Goal: Transaction & Acquisition: Purchase product/service

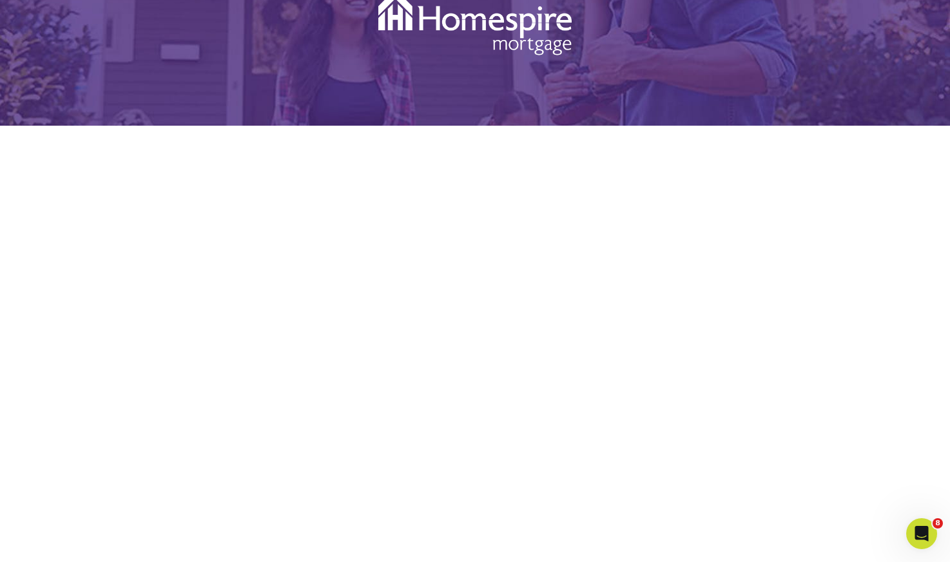
scroll to position [276, 0]
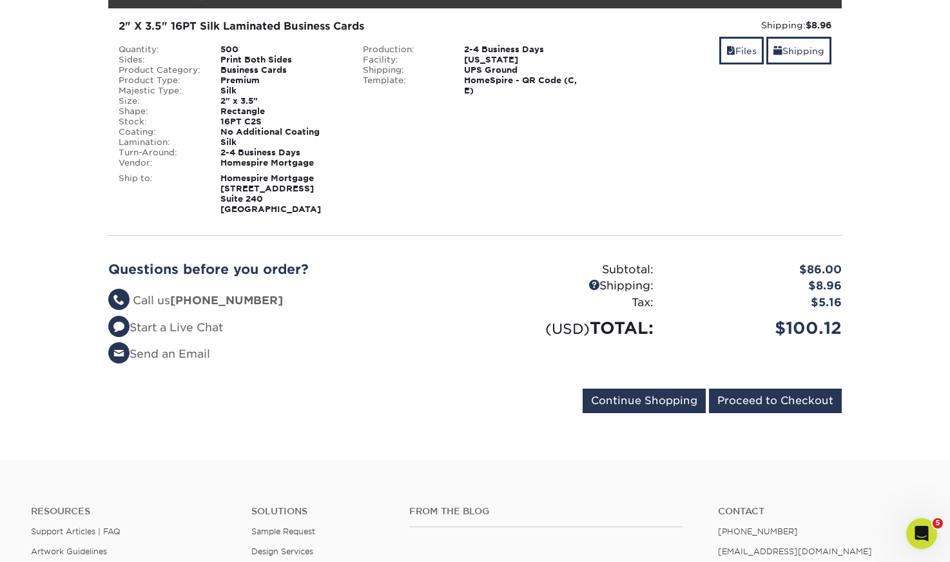
click at [750, 437] on section "YOUR CART Empty Cart Your Cart is Empty Homespire Mortgage Products View Accoun…" at bounding box center [475, 181] width 950 height 557
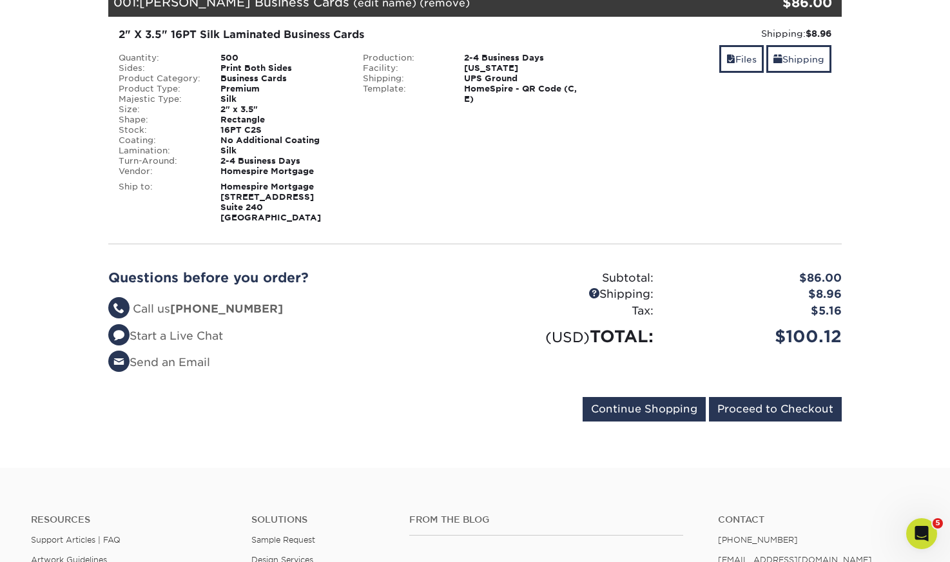
scroll to position [207, 0]
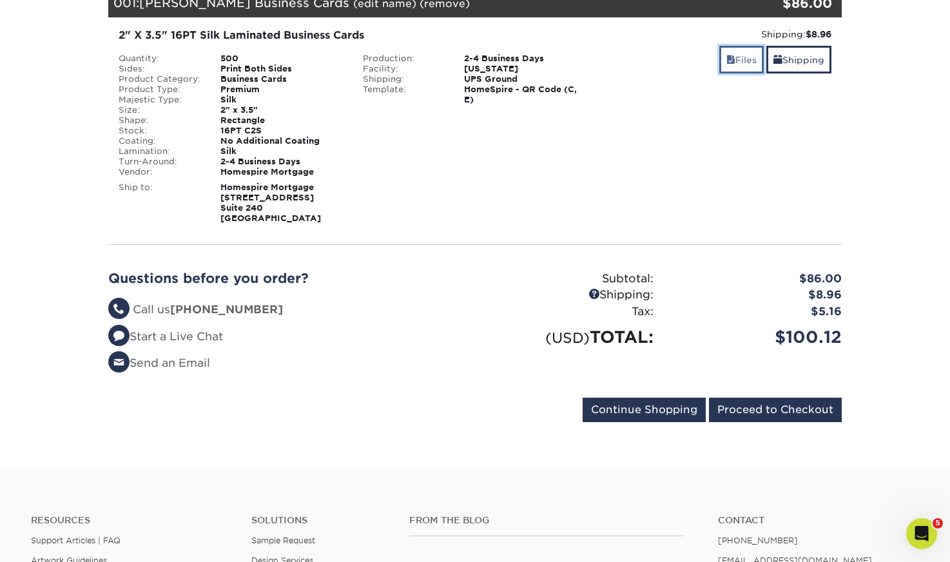
click at [743, 63] on link "Files" at bounding box center [741, 60] width 44 height 28
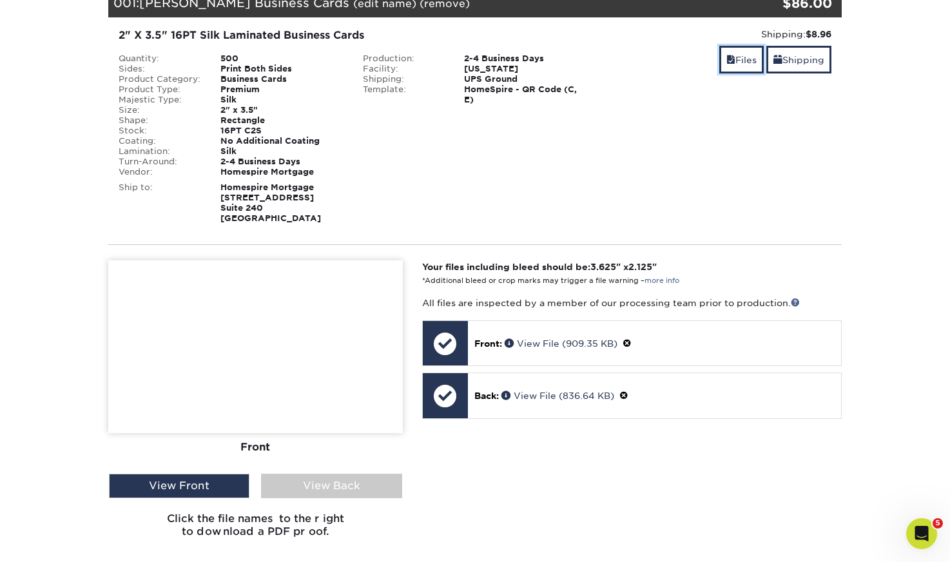
scroll to position [333, 0]
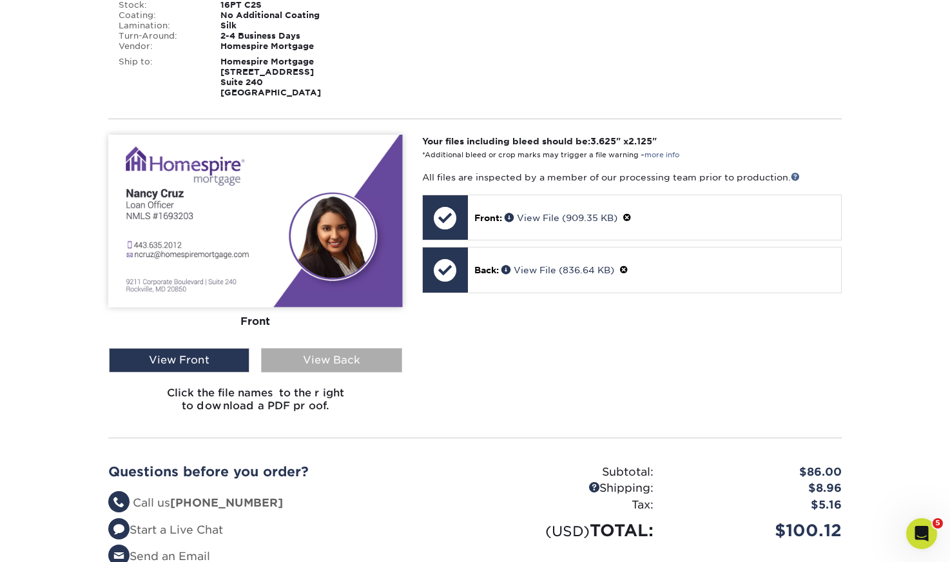
click at [356, 365] on div "View Back" at bounding box center [331, 360] width 141 height 24
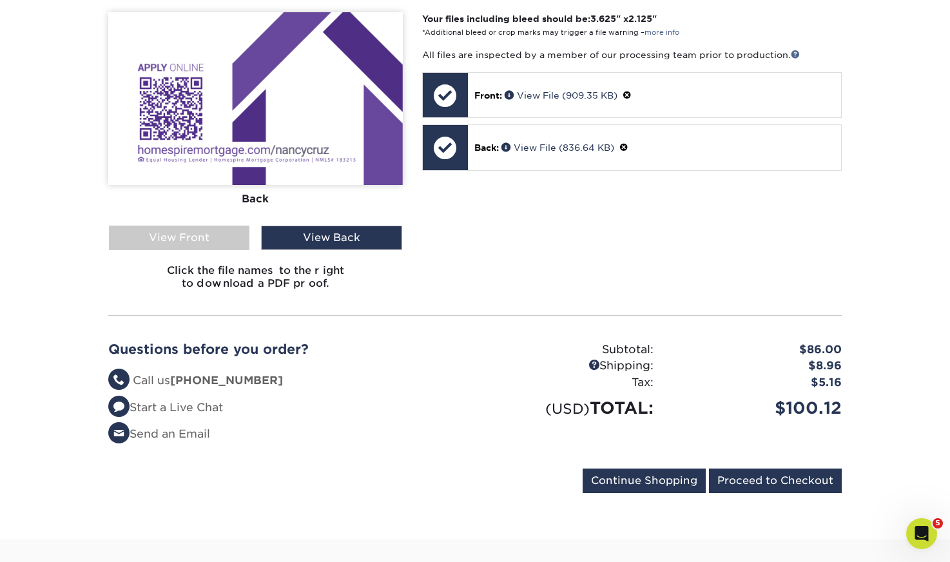
scroll to position [531, 0]
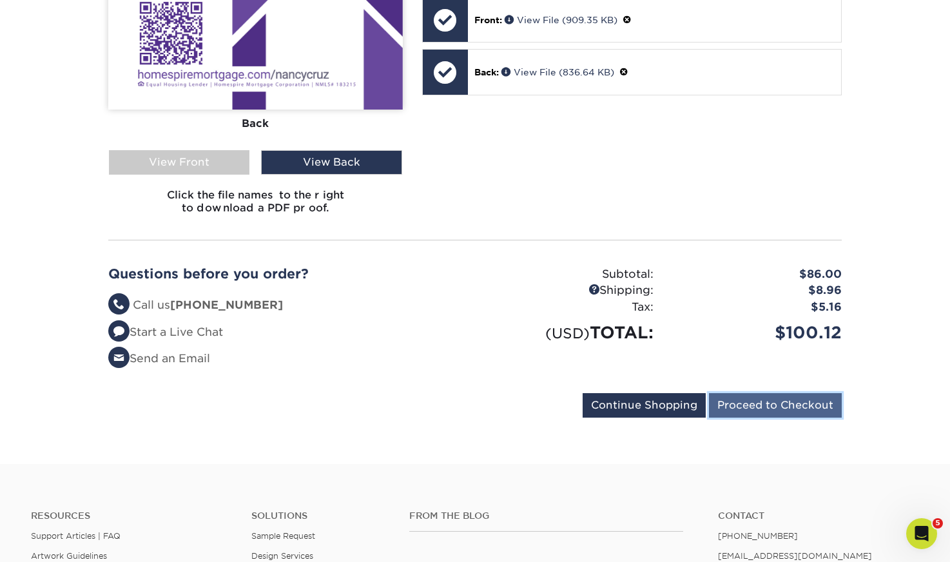
click at [748, 411] on input "Proceed to Checkout" at bounding box center [775, 405] width 133 height 24
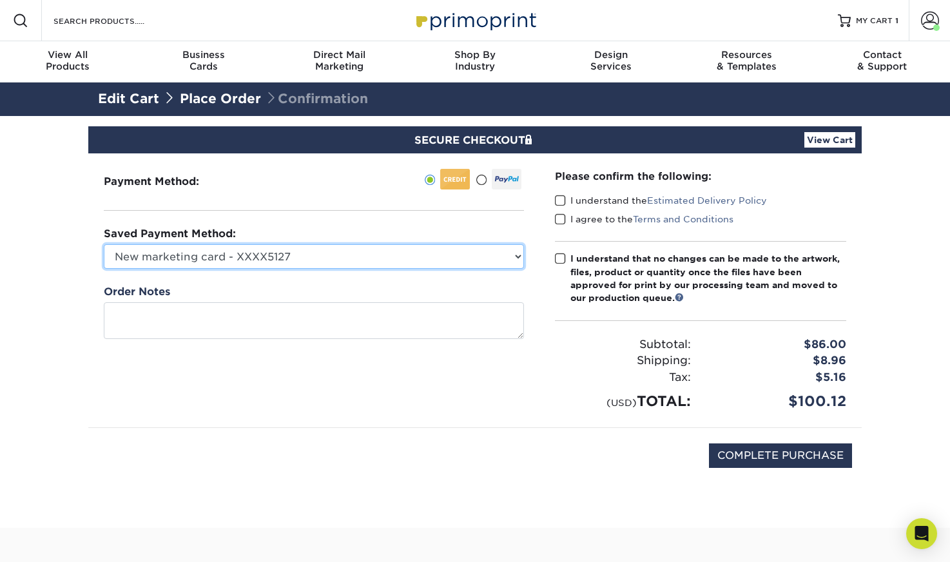
click at [290, 260] on select "New marketing card - XXXX5127 New Credit Card" at bounding box center [314, 256] width 420 height 24
select select
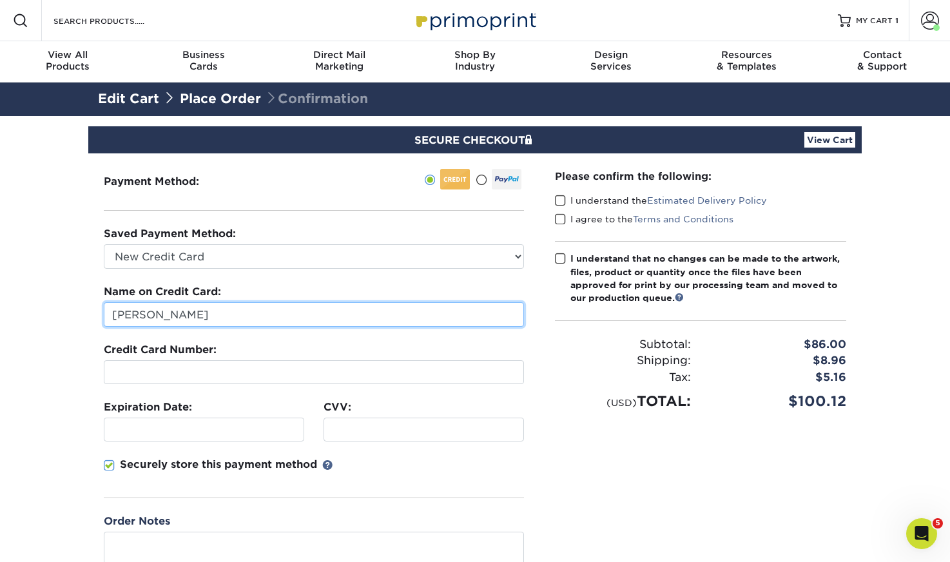
drag, startPoint x: 249, startPoint y: 314, endPoint x: 74, endPoint y: 304, distance: 175.0
click at [75, 308] on section "SECURE CHECKOUT View Cart Payment Method: Saved Payment Method:" at bounding box center [475, 400] width 950 height 569
click at [171, 313] on input "Otmane Lassel" at bounding box center [314, 314] width 420 height 24
type input "Otmane Laassel"
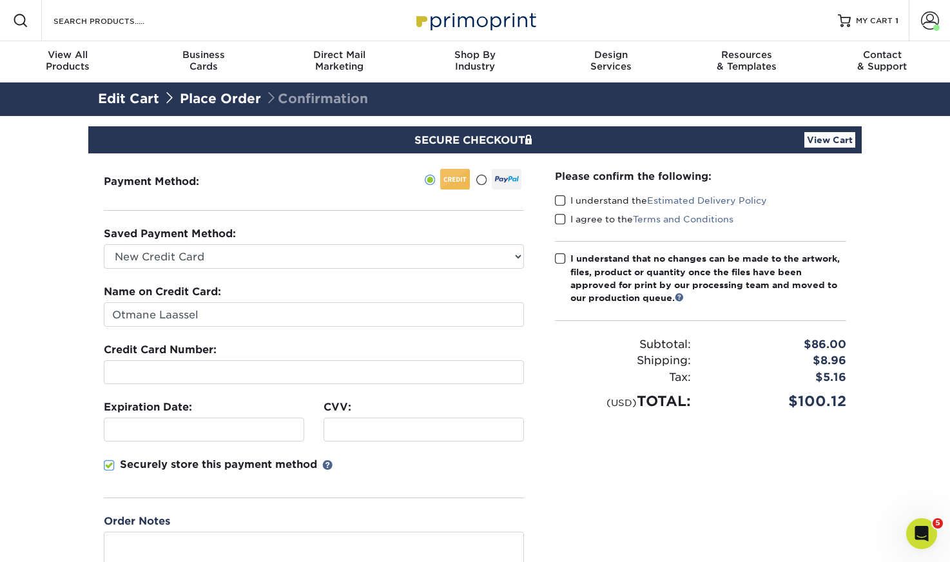
click at [269, 343] on div "Credit Card Number:" at bounding box center [314, 363] width 420 height 42
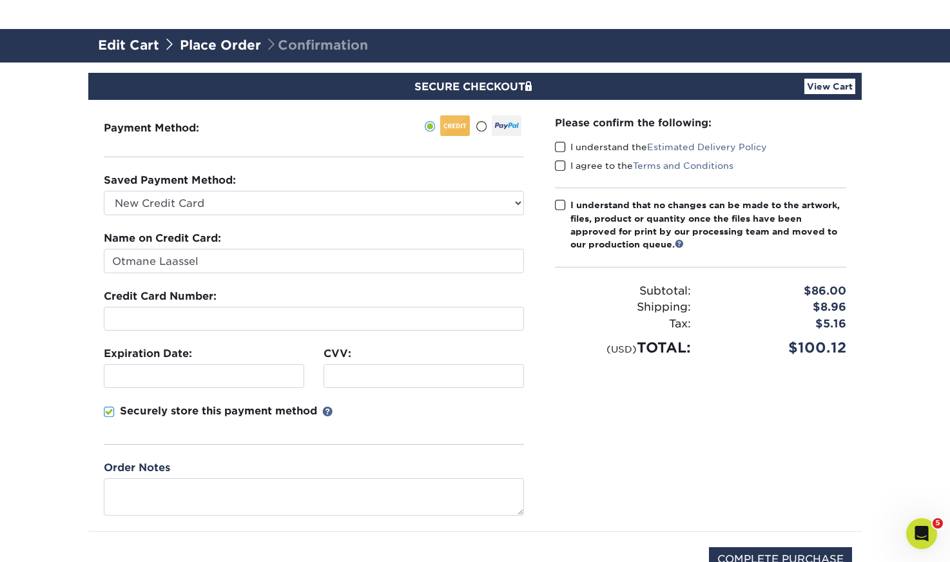
scroll to position [86, 0]
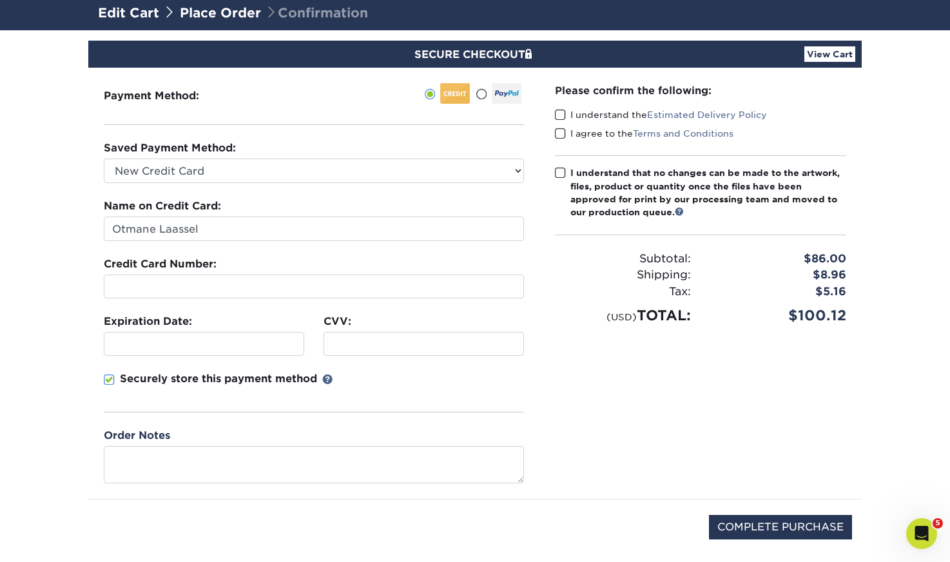
click at [205, 378] on p "Securely store this payment method" at bounding box center [218, 378] width 197 height 15
click at [0, 0] on input "Securely store this payment method" at bounding box center [0, 0] width 0 height 0
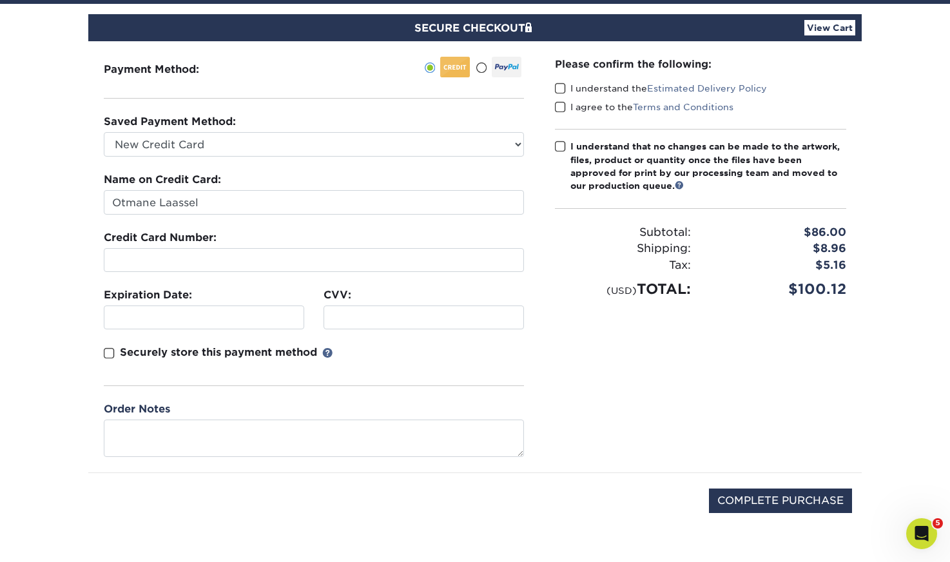
scroll to position [113, 0]
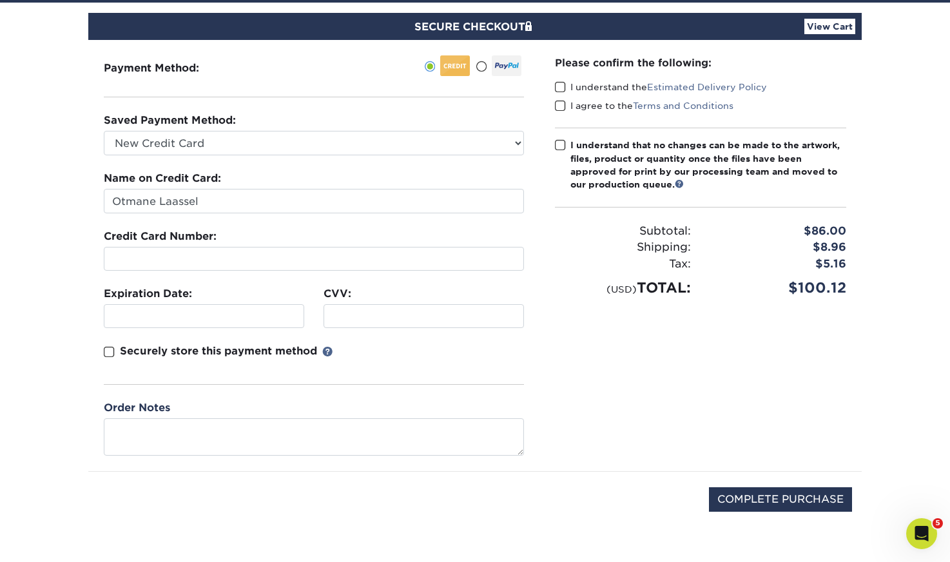
click at [565, 86] on span at bounding box center [560, 87] width 11 height 12
click at [0, 0] on input "I understand the Estimated Delivery Policy" at bounding box center [0, 0] width 0 height 0
click at [564, 108] on span at bounding box center [560, 106] width 11 height 12
click at [0, 0] on input "I agree to the Terms and Conditions" at bounding box center [0, 0] width 0 height 0
click at [562, 147] on span at bounding box center [560, 145] width 11 height 12
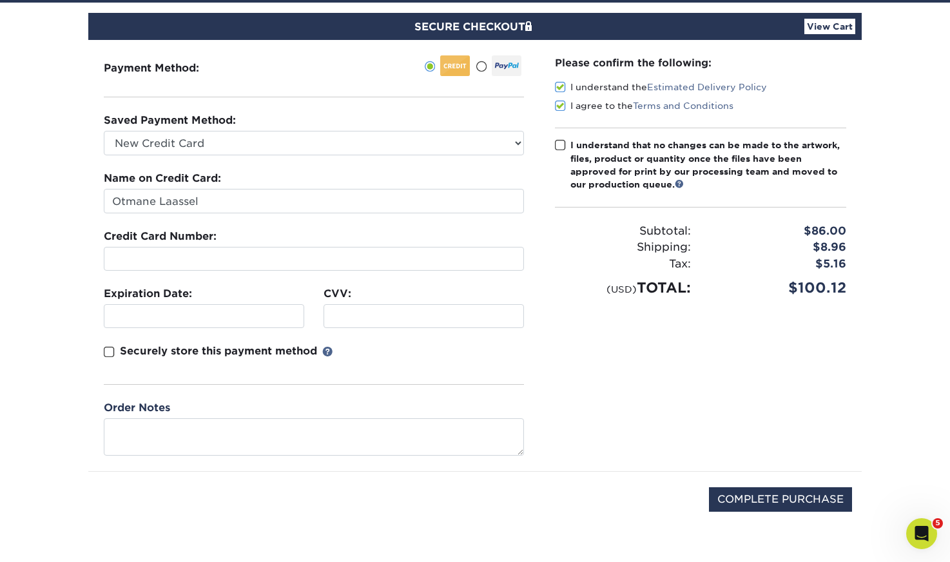
click at [0, 0] on input "I understand that no changes can be made to the artwork, files, product or quan…" at bounding box center [0, 0] width 0 height 0
click at [57, 308] on section "SECURE CHECKOUT View Cart Payment Method: Saved Payment Method:" at bounding box center [475, 287] width 950 height 569
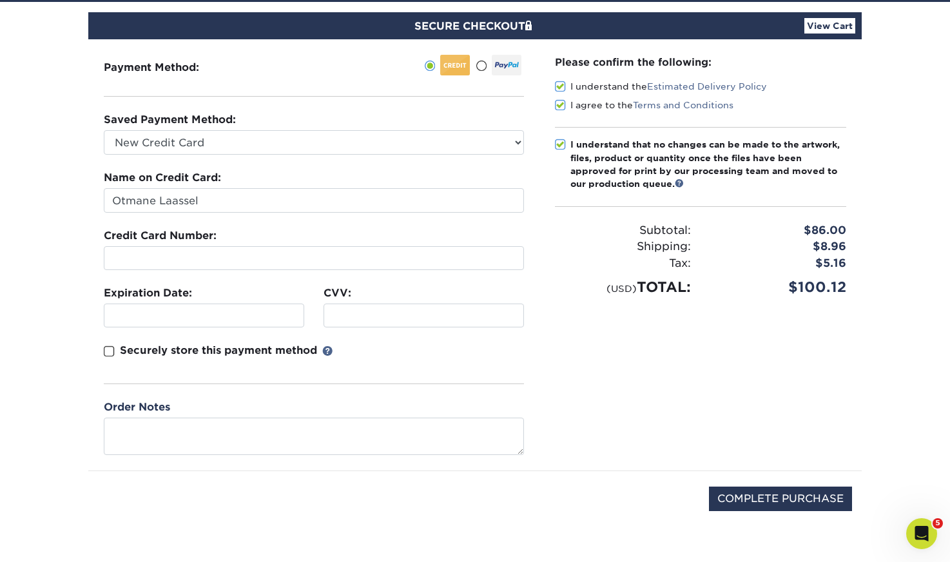
scroll to position [111, 0]
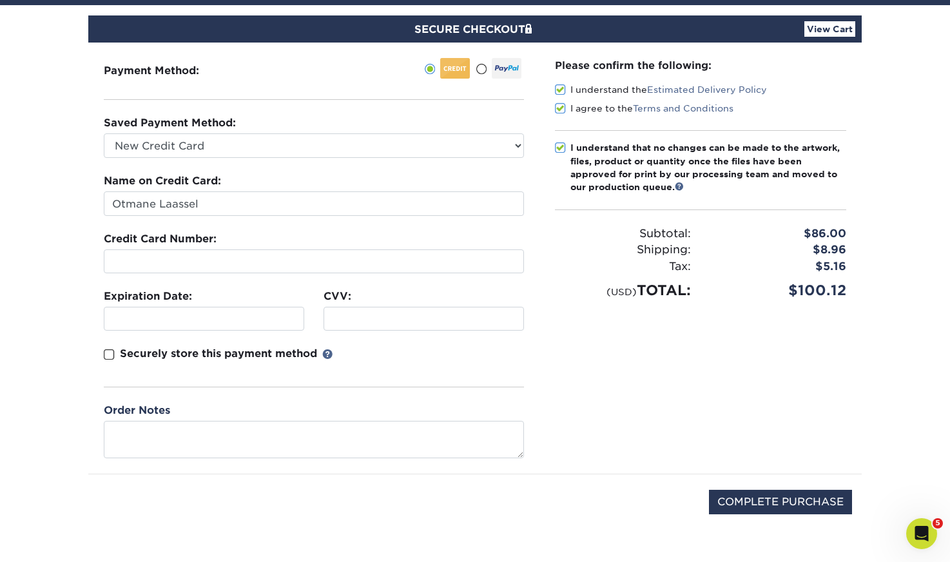
click at [2, 264] on section "SECURE CHECKOUT View Cart Payment Method: Saved Payment Method:" at bounding box center [475, 289] width 950 height 569
click at [707, 367] on div "Please confirm the following: I understand the Estimated Delivery Policy I agre…" at bounding box center [701, 258] width 322 height 431
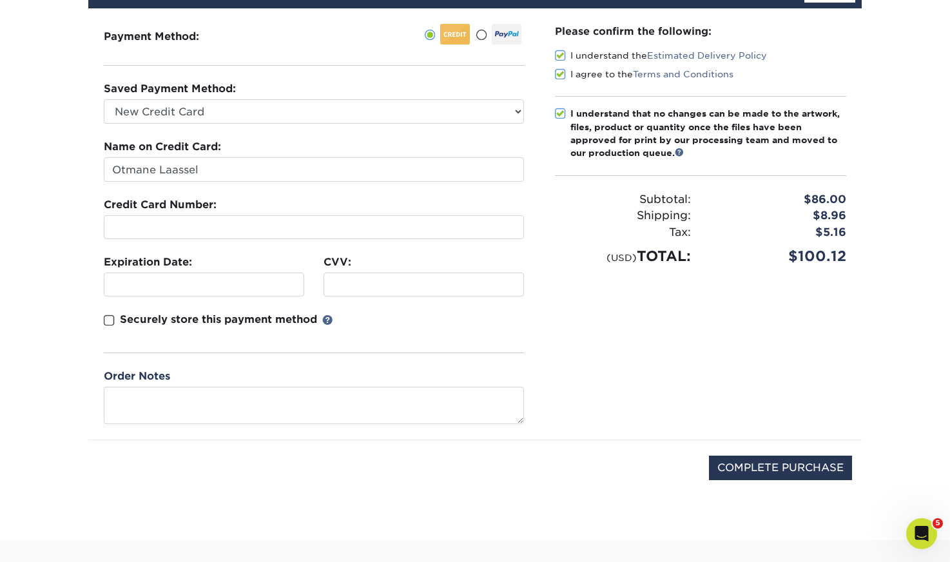
scroll to position [152, 0]
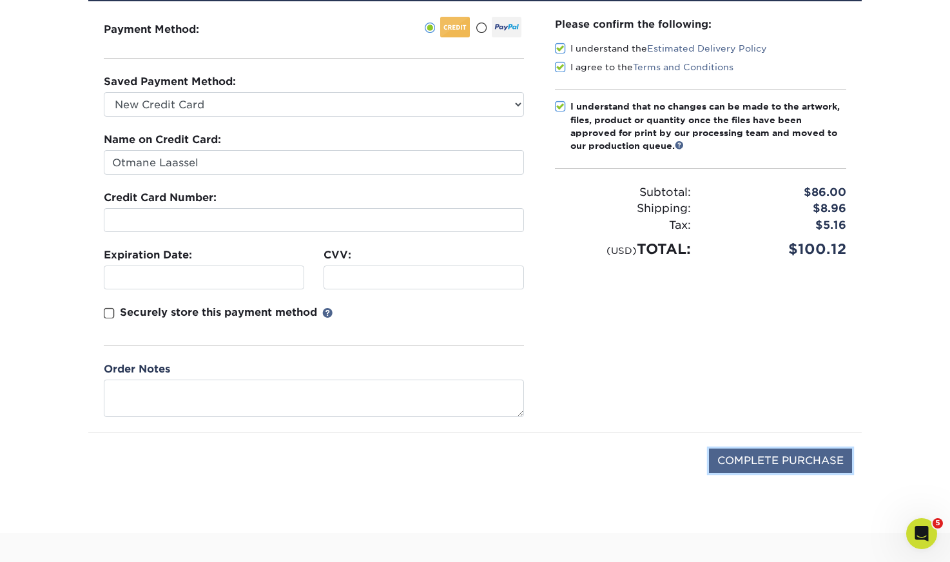
click at [752, 464] on input "COMPLETE PURCHASE" at bounding box center [780, 461] width 143 height 24
type input "PROCESSING, PLEASE WAIT..."
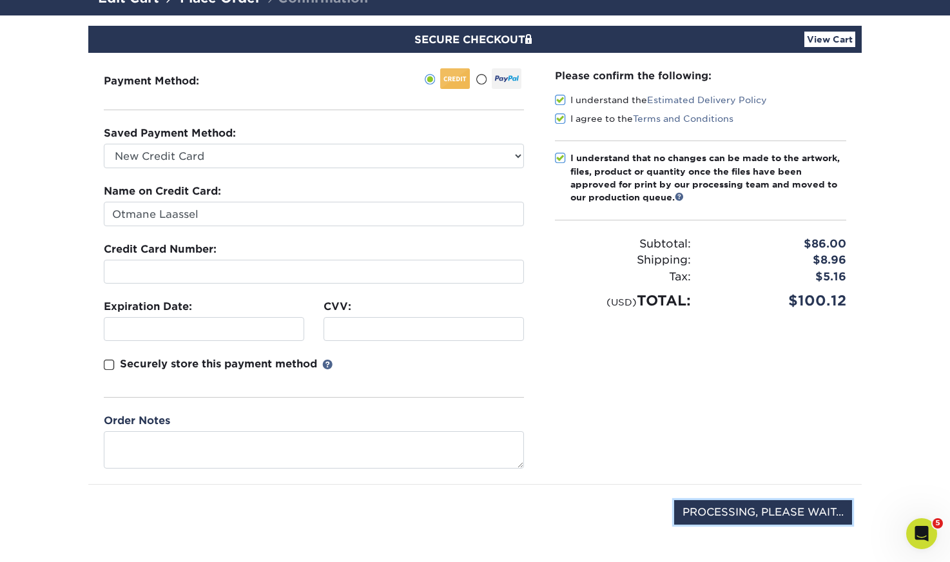
scroll to position [108, 0]
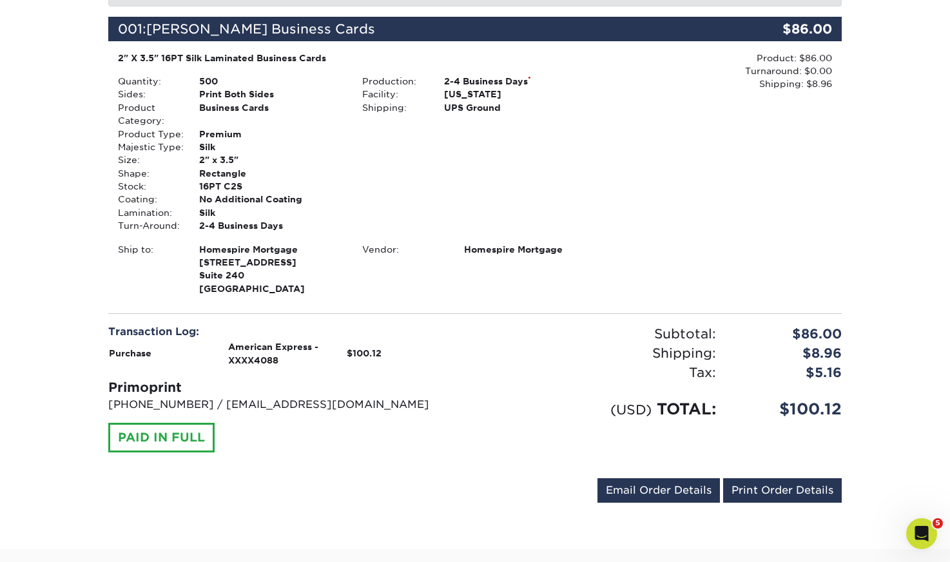
scroll to position [285, 0]
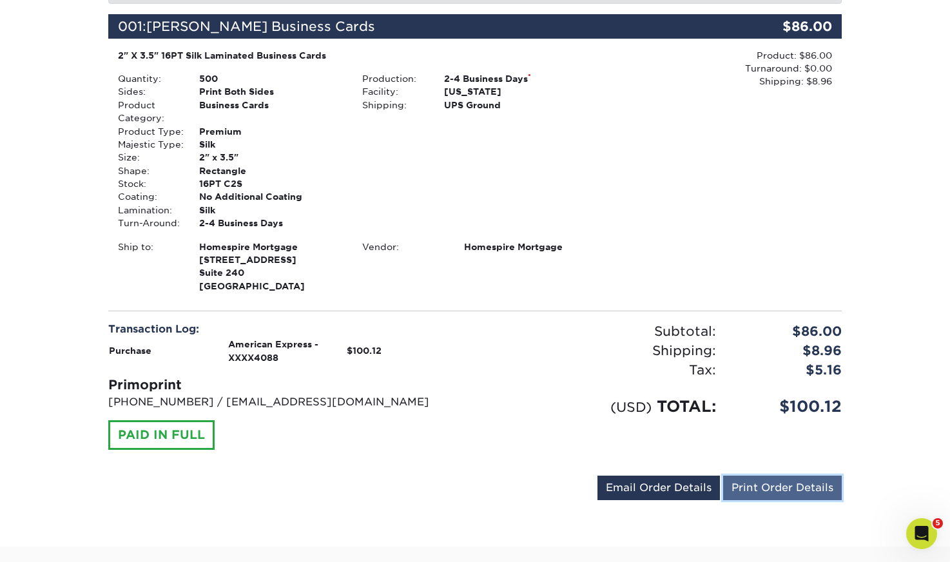
click at [767, 482] on link "Print Order Details" at bounding box center [782, 488] width 119 height 24
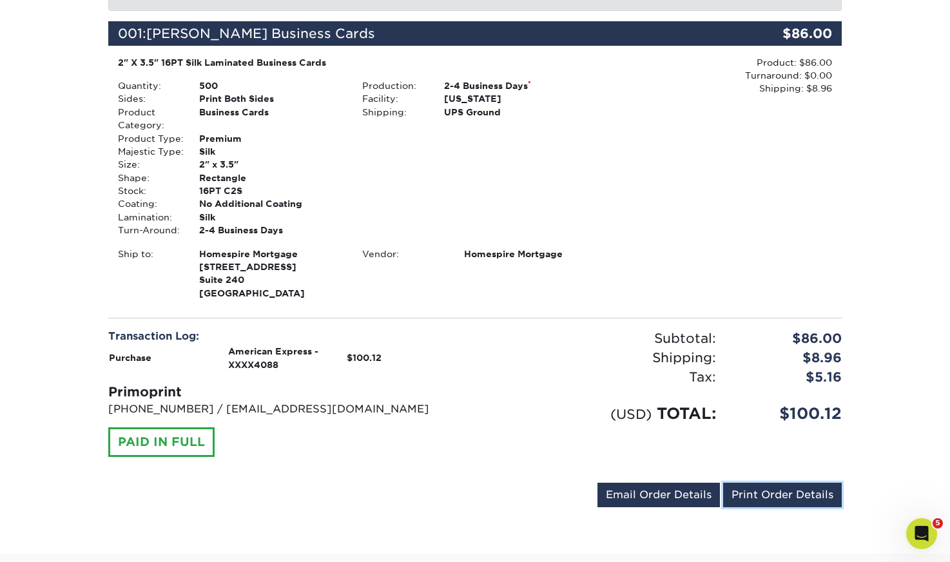
scroll to position [0, 0]
